Goal: Information Seeking & Learning: Understand process/instructions

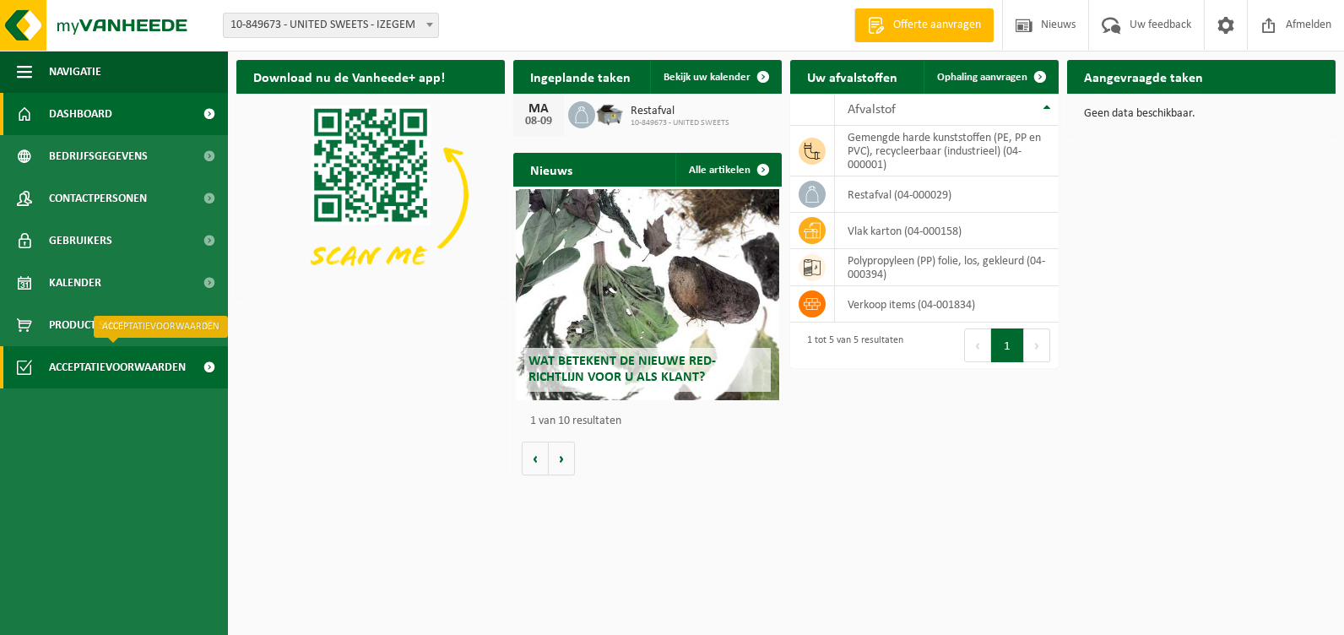
click at [77, 366] on span "Acceptatievoorwaarden" at bounding box center [117, 367] width 137 height 42
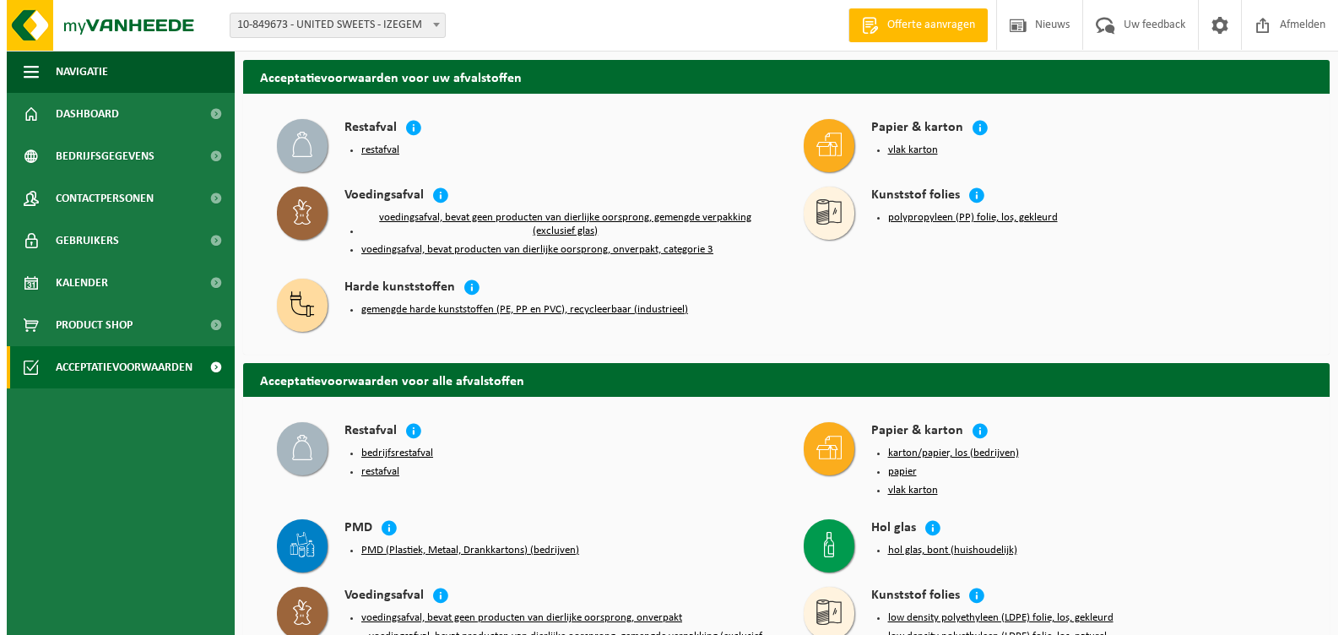
scroll to position [84, 0]
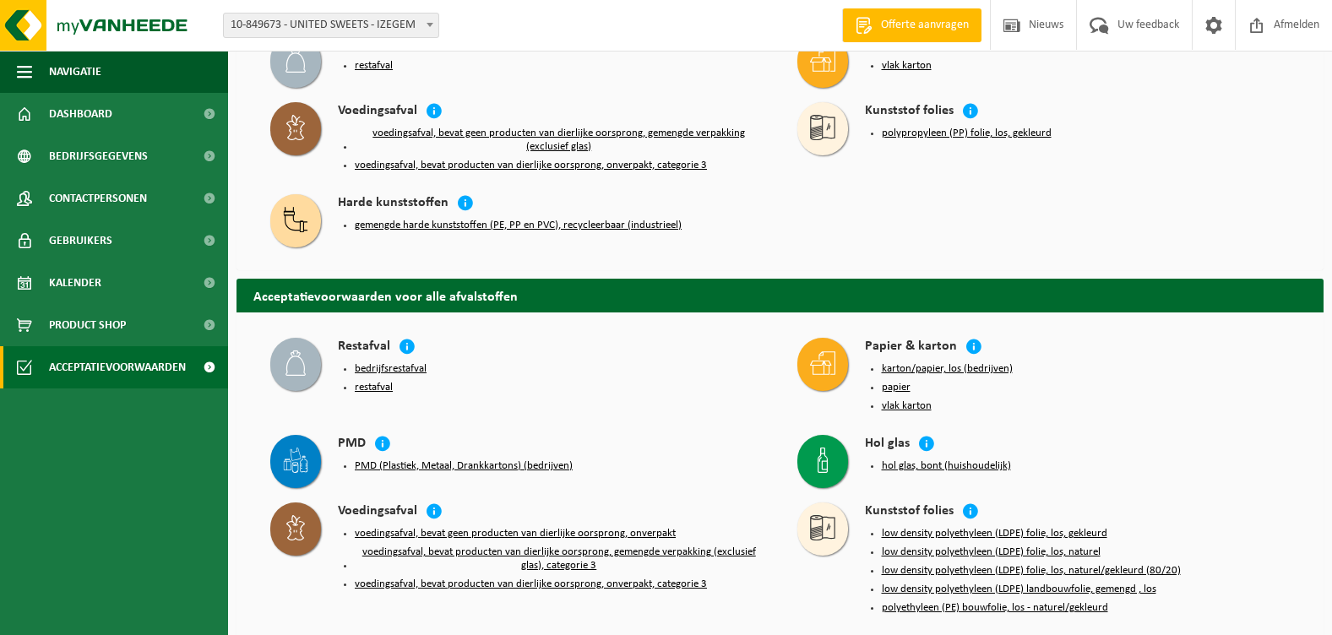
click at [371, 202] on h4 "Harde kunststoffen" at bounding box center [393, 203] width 111 height 19
click at [385, 225] on button "gemengde harde kunststoffen (PE, PP en PVC), recycleerbaar (industrieel)" at bounding box center [518, 226] width 327 height 14
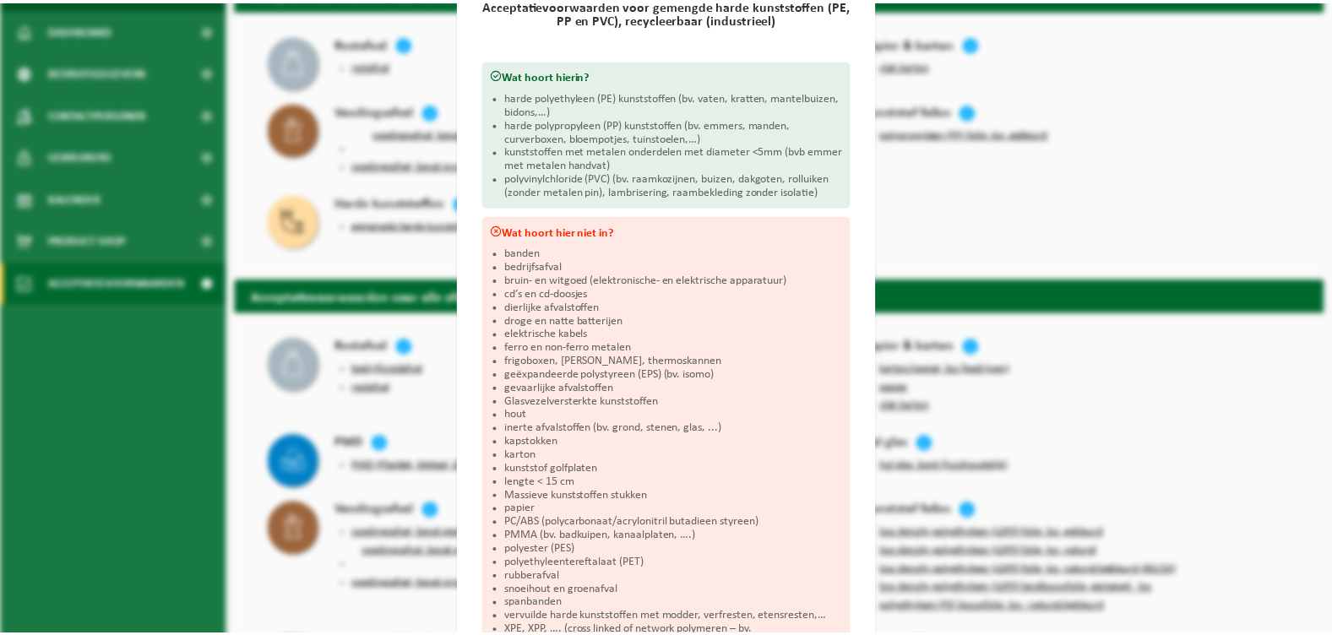
scroll to position [0, 0]
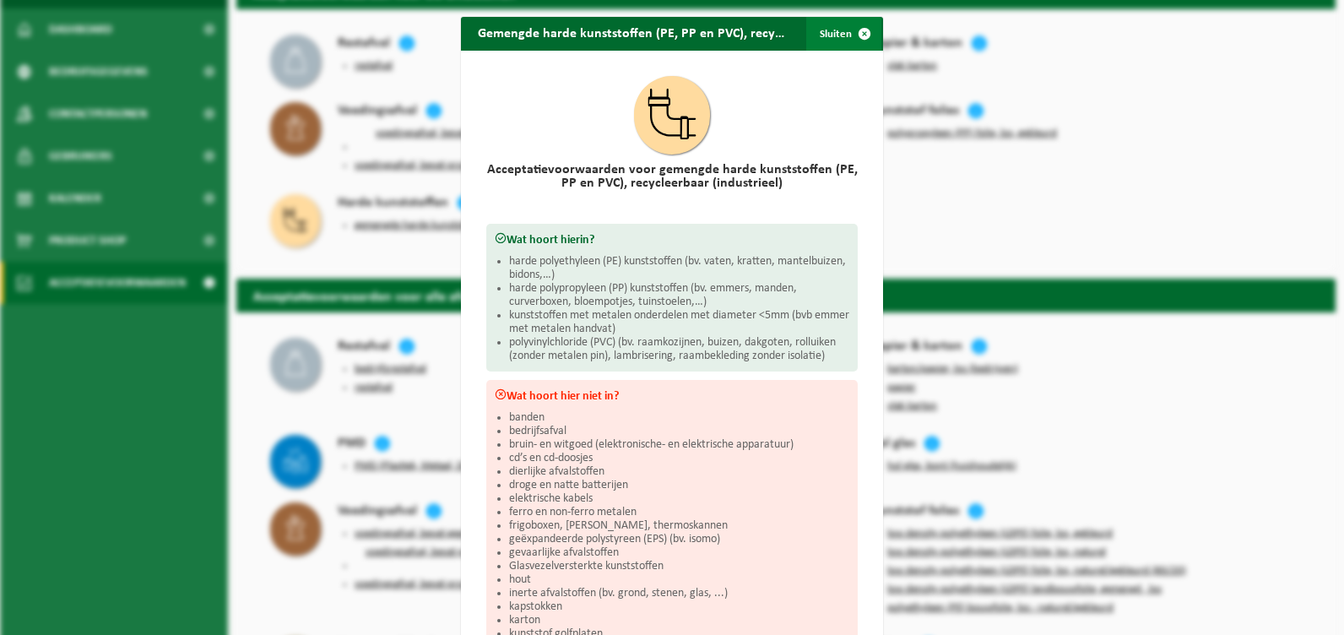
click at [858, 33] on span "button" at bounding box center [865, 34] width 34 height 34
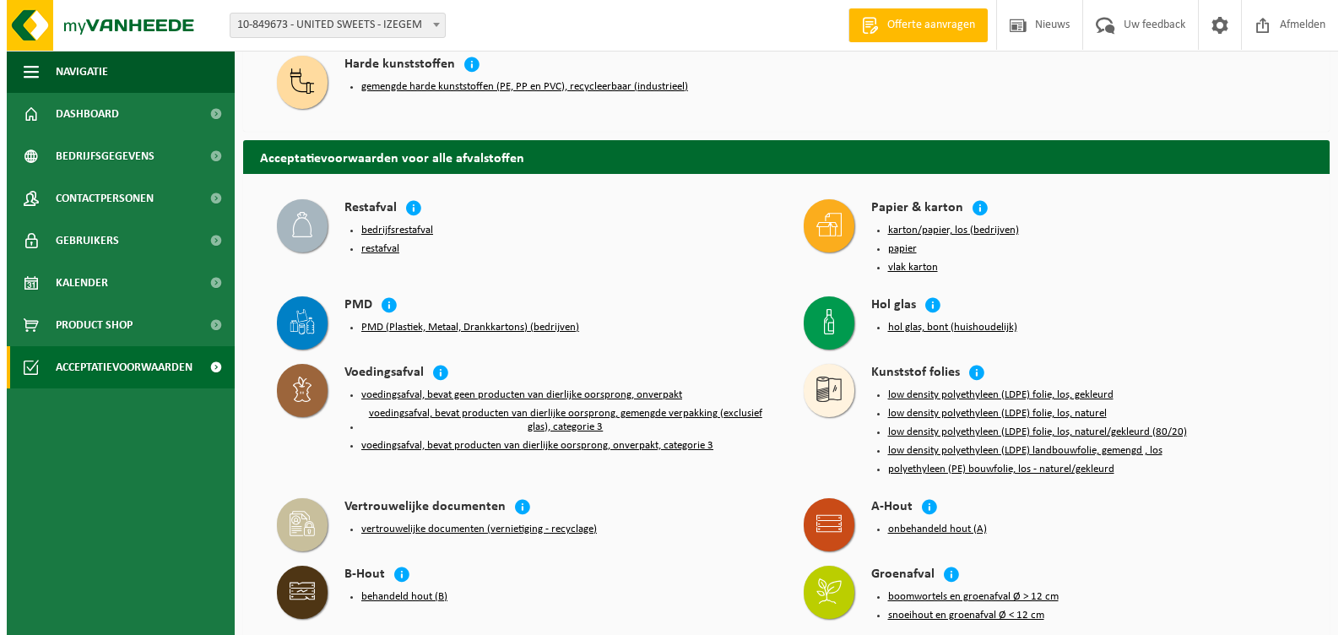
scroll to position [253, 0]
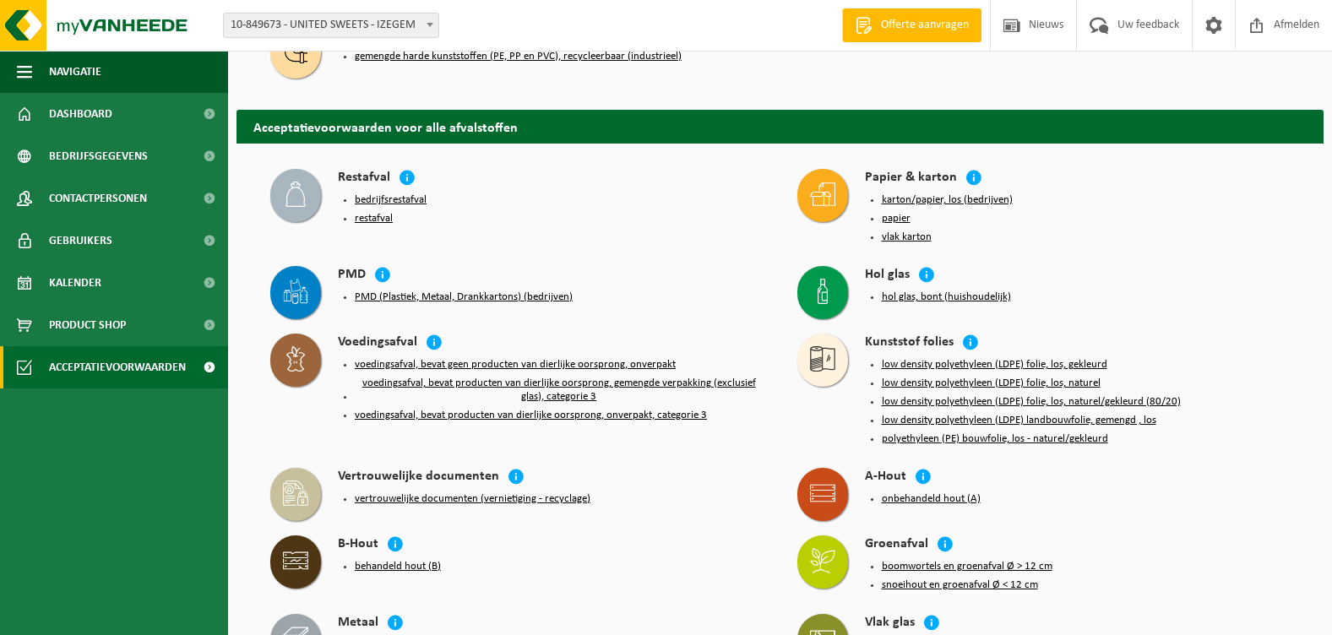
click at [386, 290] on button "PMD (Plastiek, Metaal, Drankkartons) (bedrijven)" at bounding box center [464, 297] width 218 height 14
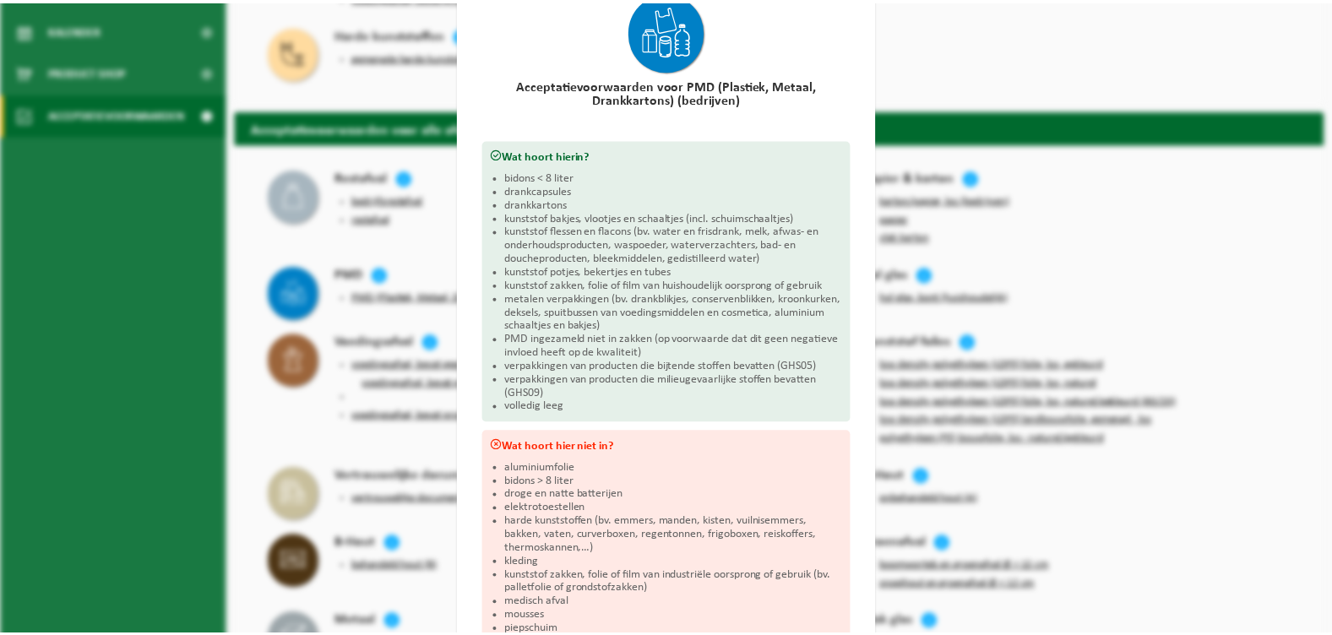
scroll to position [0, 0]
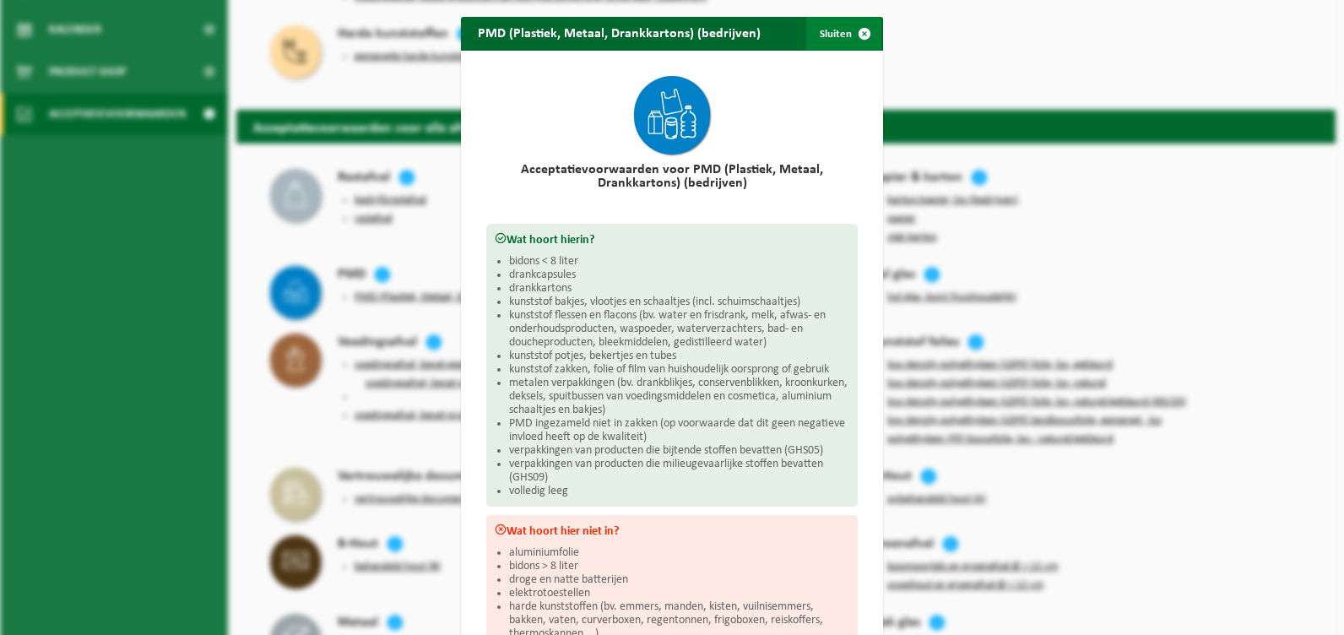
click at [859, 35] on span "button" at bounding box center [865, 34] width 34 height 34
